Goal: Information Seeking & Learning: Learn about a topic

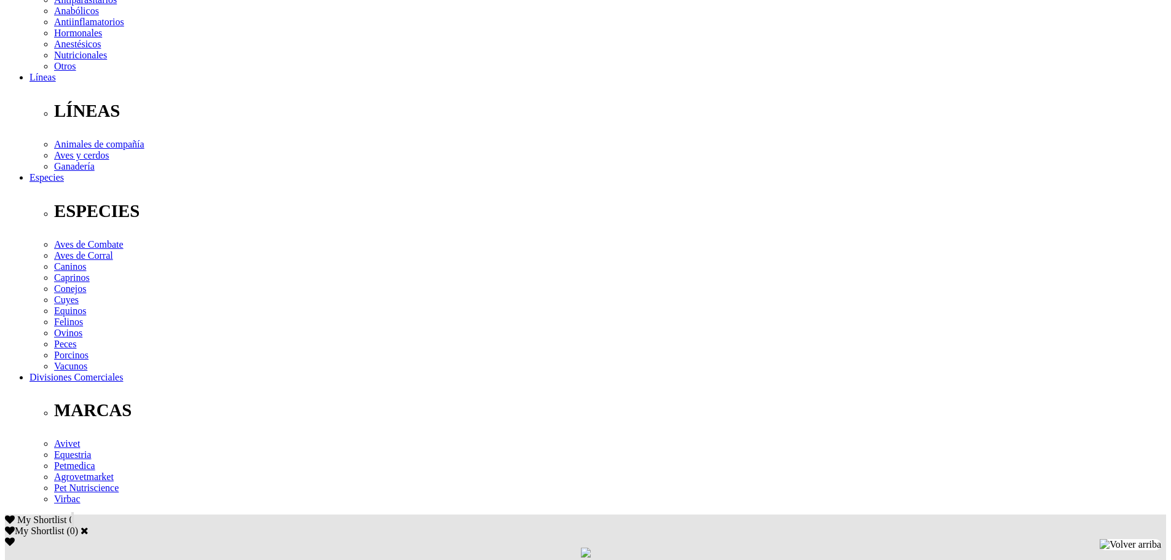
scroll to position [307, 0]
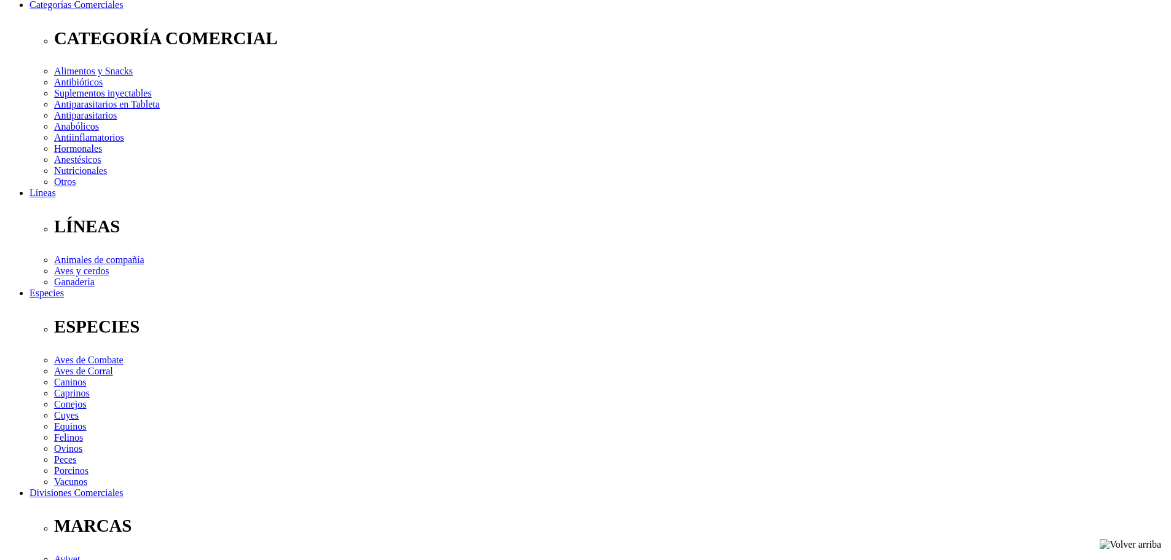
scroll to position [184, 0]
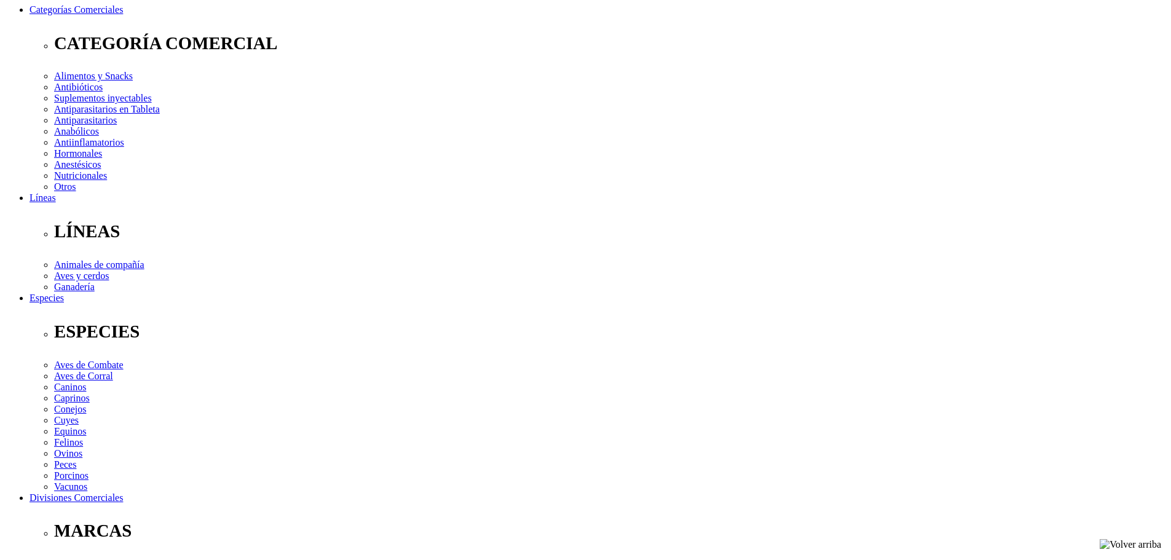
drag, startPoint x: 342, startPoint y: 441, endPoint x: 449, endPoint y: 454, distance: 107.7
drag, startPoint x: 341, startPoint y: 449, endPoint x: 449, endPoint y: 451, distance: 107.6
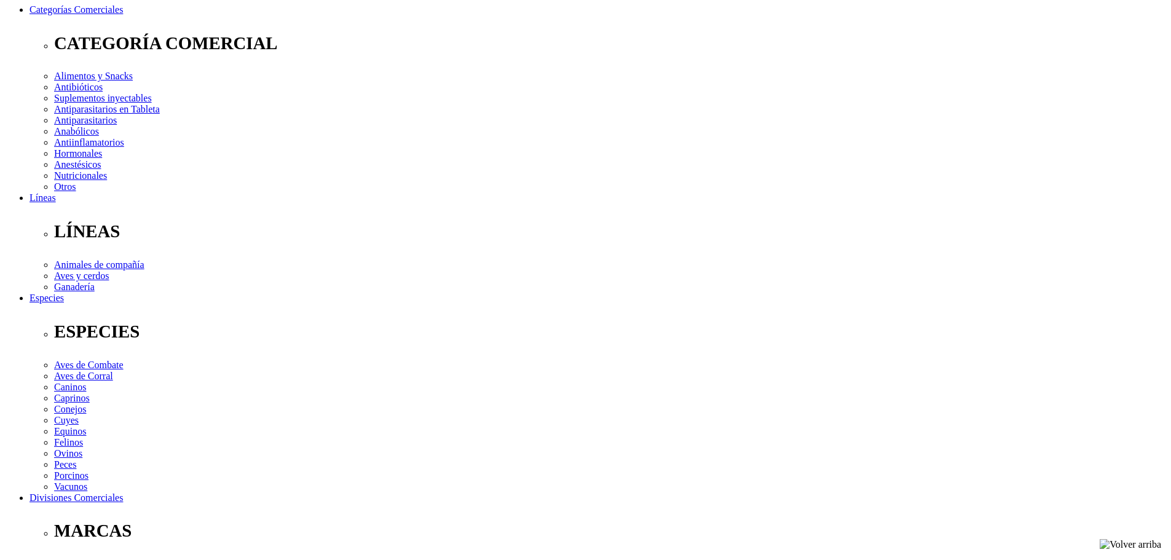
drag, startPoint x: 245, startPoint y: 448, endPoint x: 291, endPoint y: 443, distance: 46.9
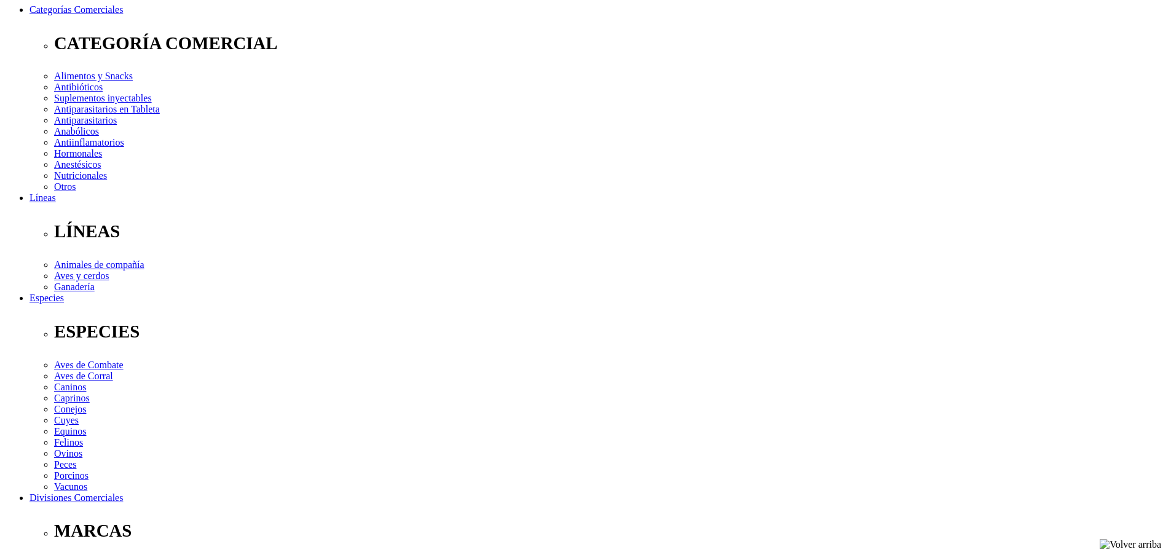
copy p "Propoxur"
